Goal: Transaction & Acquisition: Purchase product/service

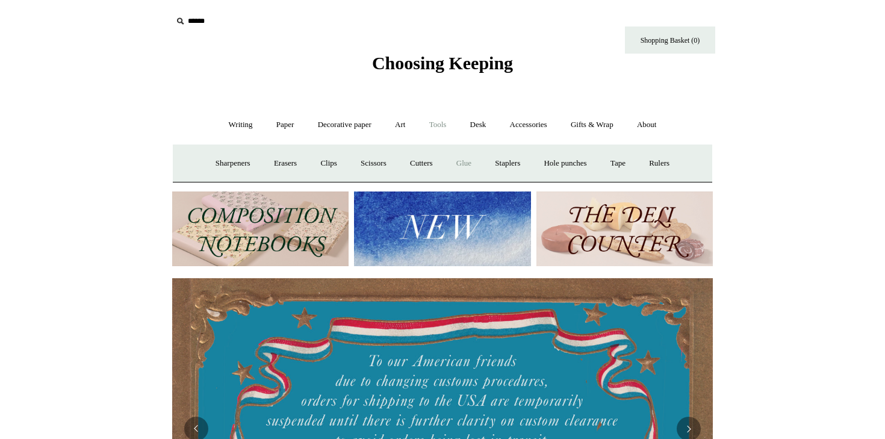
click at [452, 165] on link "Glue" at bounding box center [464, 164] width 37 height 32
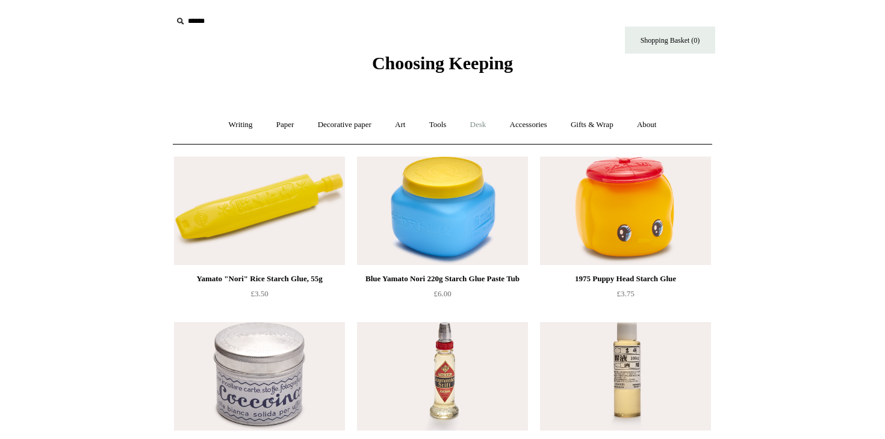
click at [467, 134] on link "Desk +" at bounding box center [479, 125] width 38 height 32
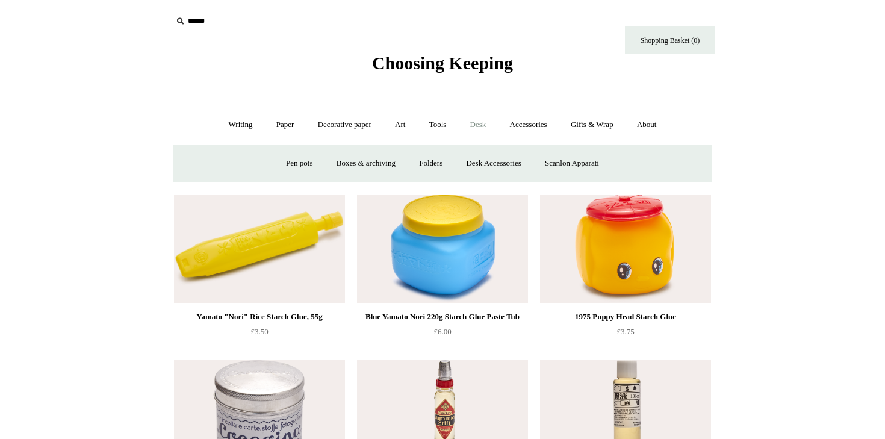
click at [383, 125] on ul "Writing + Pens by brand + Kaweco Lamy Ohnishi Seisakusho Pelikan Tetzbo Pilot P…" at bounding box center [443, 125] width 450 height 32
click at [394, 125] on link "Art +" at bounding box center [400, 125] width 32 height 32
click at [266, 166] on link "Watercolour & Paint" at bounding box center [222, 164] width 86 height 32
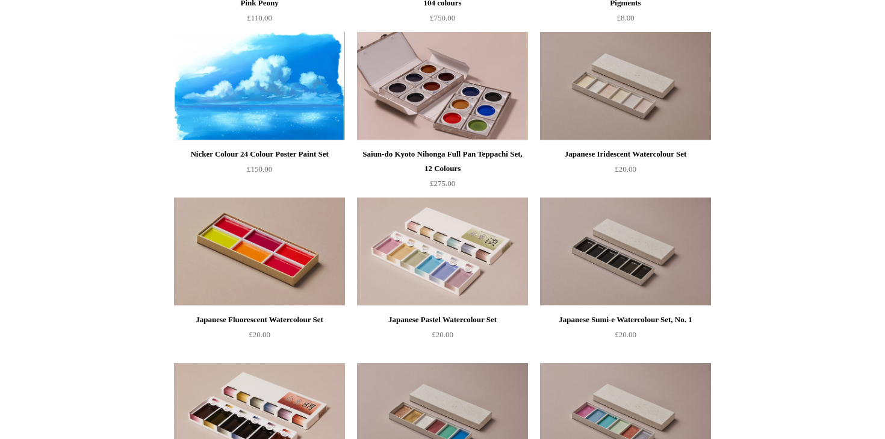
scroll to position [1457, 0]
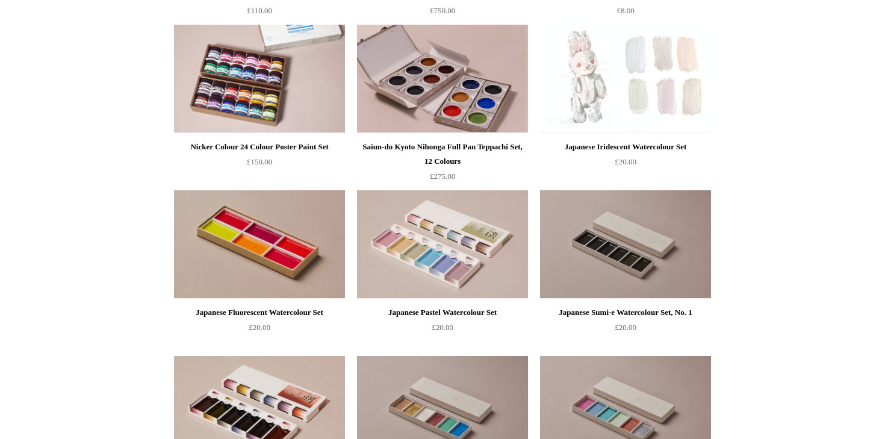
click at [598, 114] on img at bounding box center [625, 79] width 171 height 108
